Goal: Navigation & Orientation: Find specific page/section

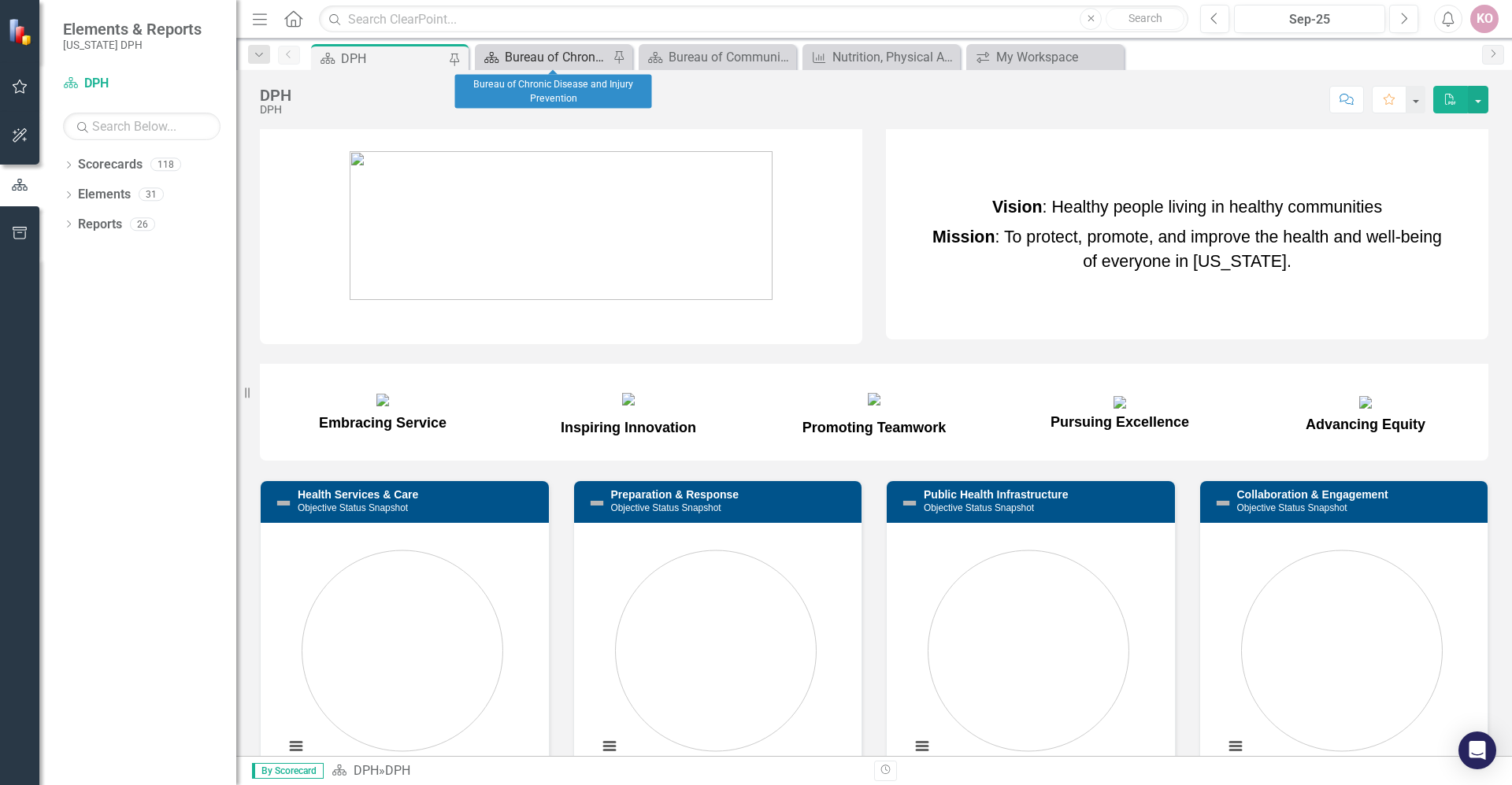
click at [533, 62] on div "Bureau of Chronic Disease and Injury Prevention" at bounding box center [557, 57] width 104 height 20
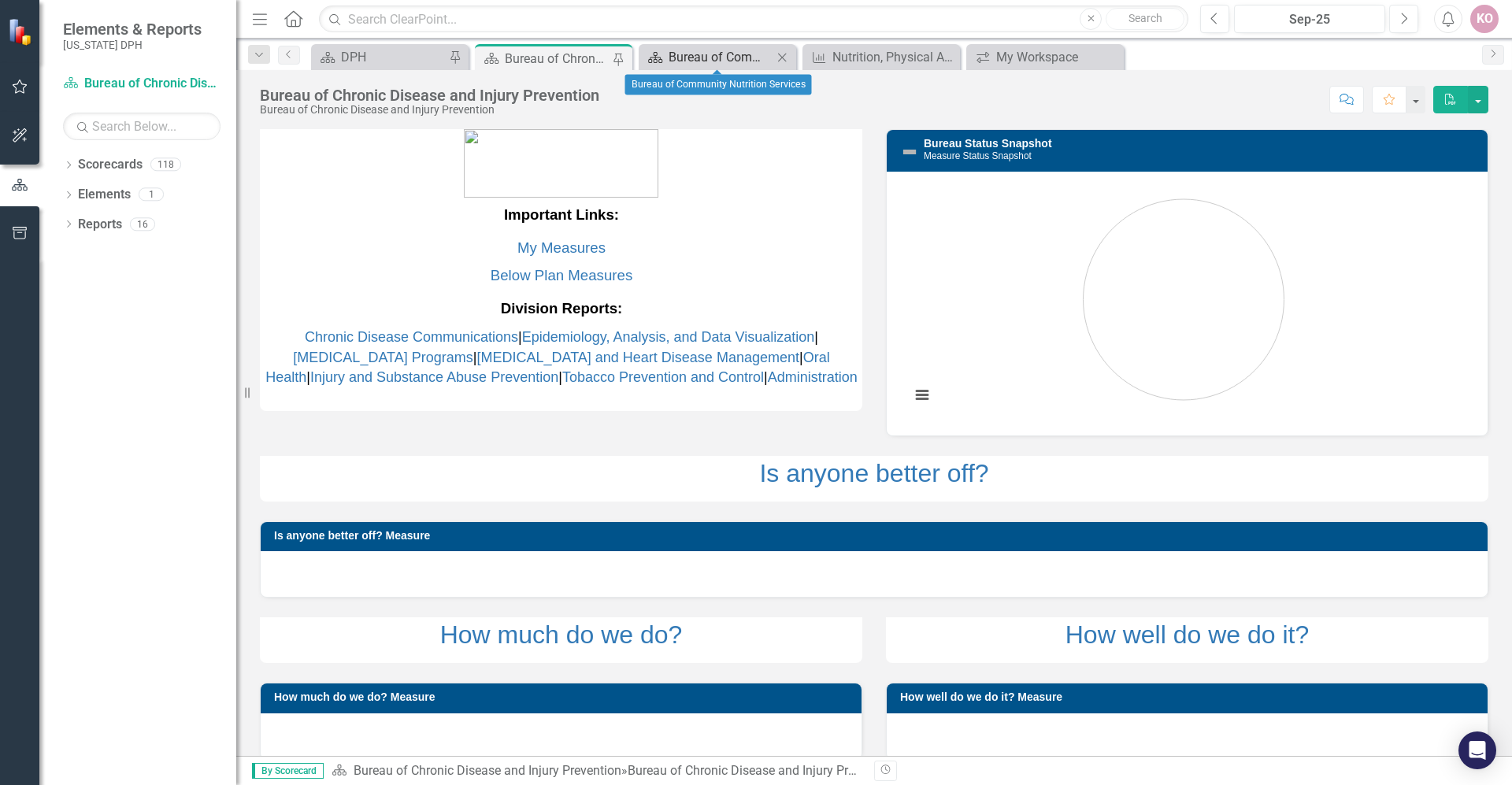
click at [685, 48] on div "Bureau of Community Nutrition Services" at bounding box center [720, 57] width 104 height 20
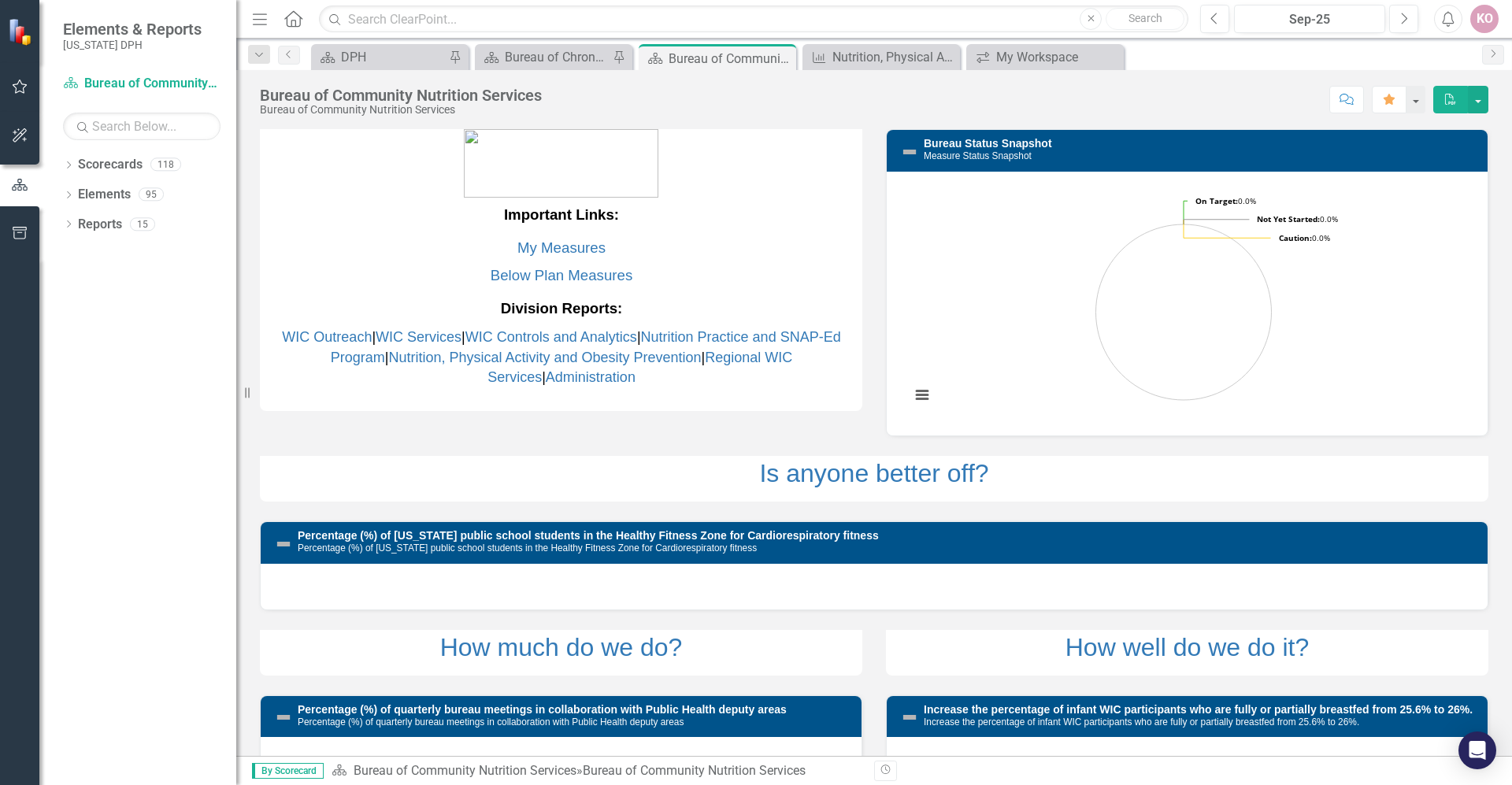
scroll to position [48, 0]
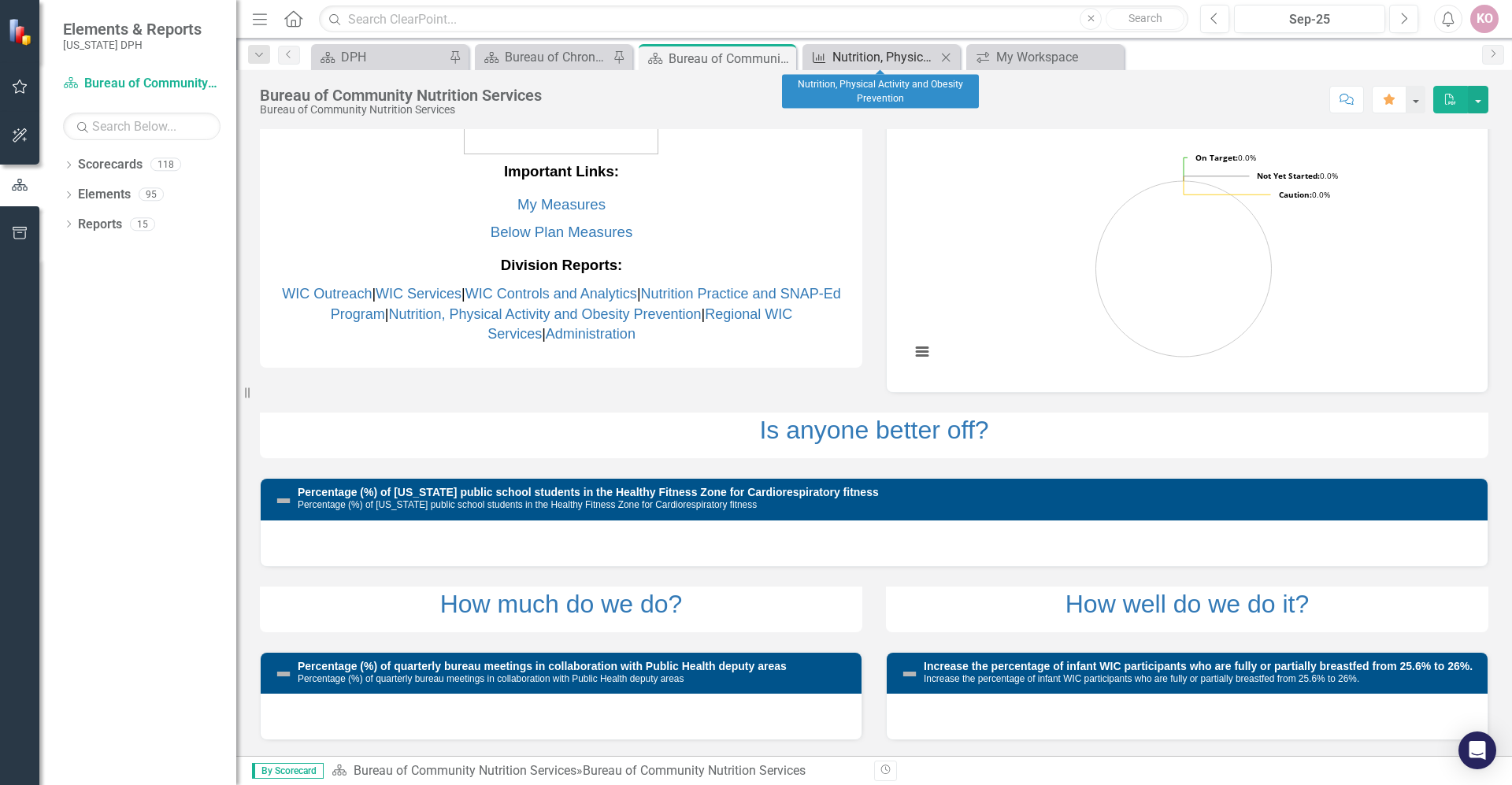
click at [855, 48] on div "Nutrition, Physical Activity and Obesity Prevention" at bounding box center [884, 57] width 104 height 20
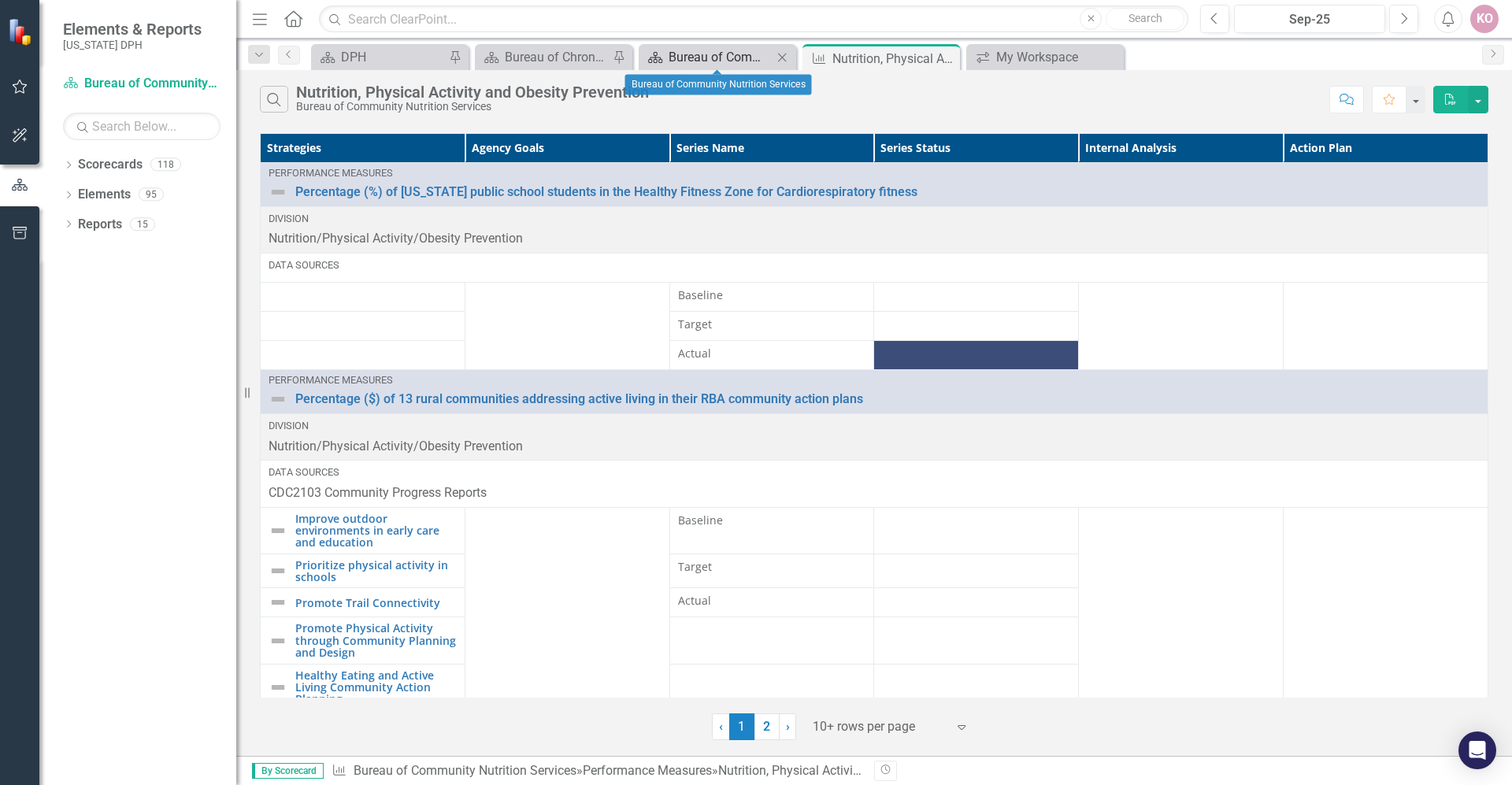
click at [742, 65] on div "Bureau of Community Nutrition Services" at bounding box center [720, 57] width 104 height 20
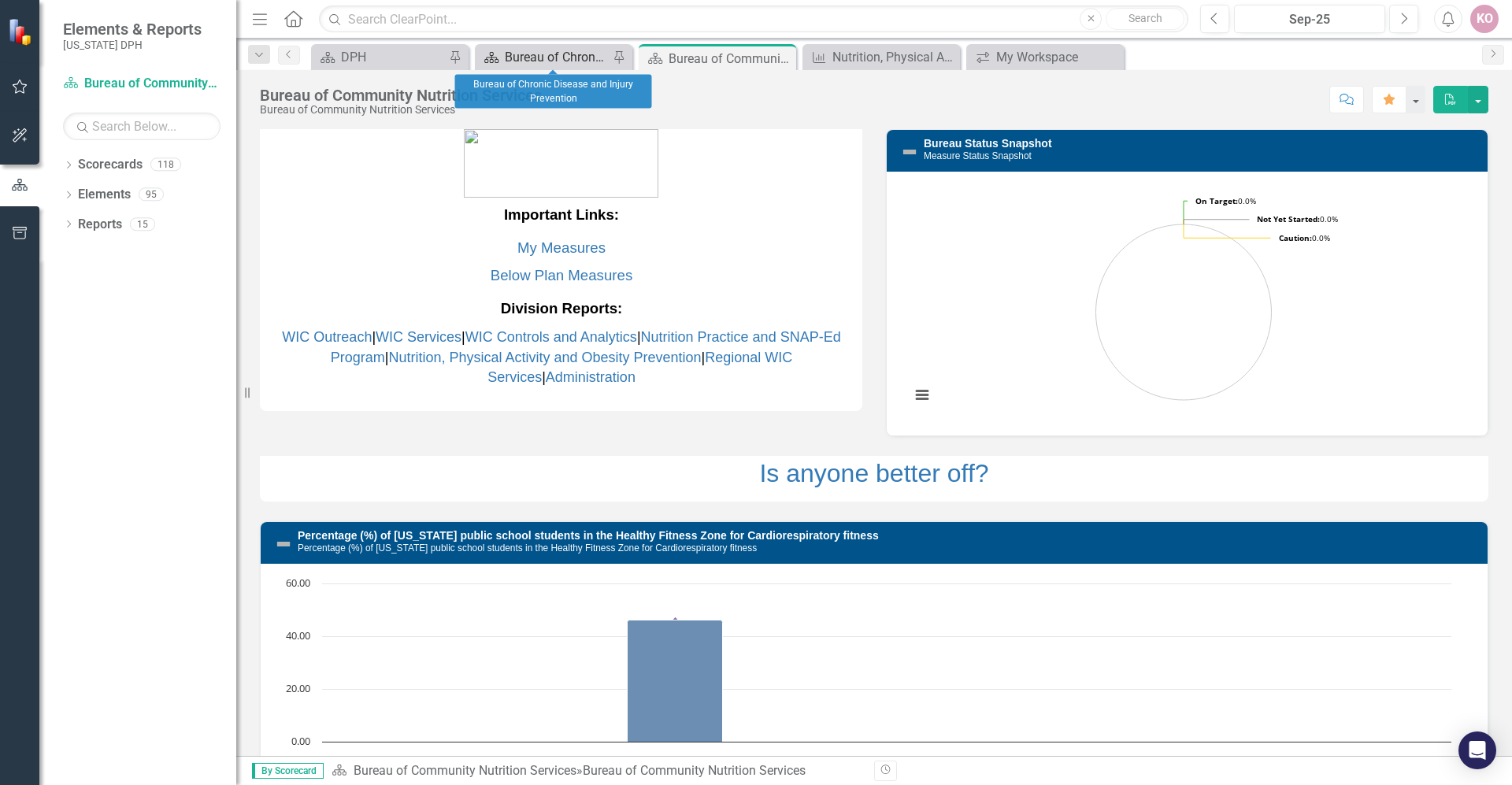
click at [534, 48] on div "Bureau of Chronic Disease and Injury Prevention" at bounding box center [557, 57] width 104 height 20
